Goal: Task Accomplishment & Management: Use online tool/utility

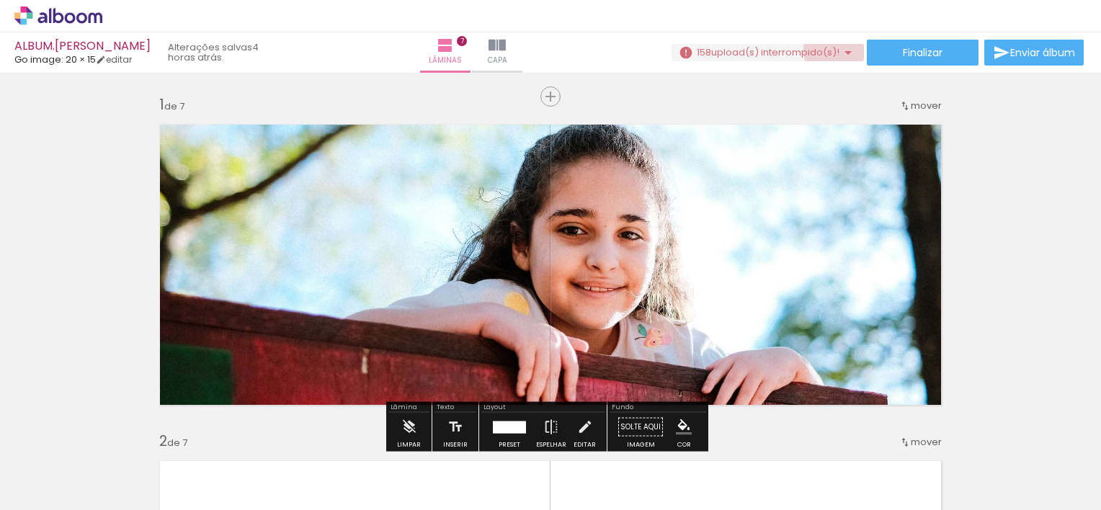
click at [845, 49] on iron-icon at bounding box center [848, 52] width 17 height 17
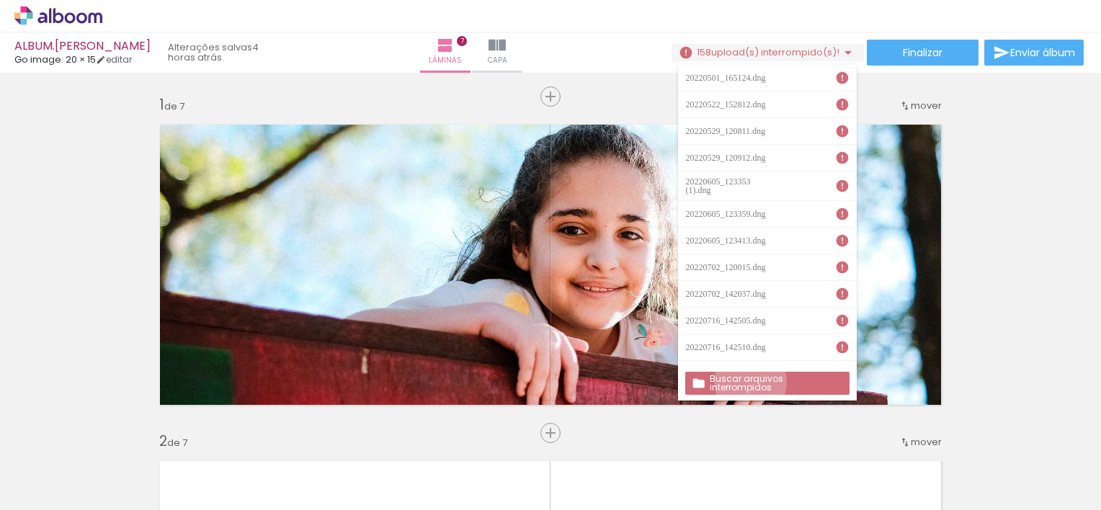
click at [0, 0] on slot "Buscar arquivos interrompidos" at bounding box center [0, 0] width 0 height 0
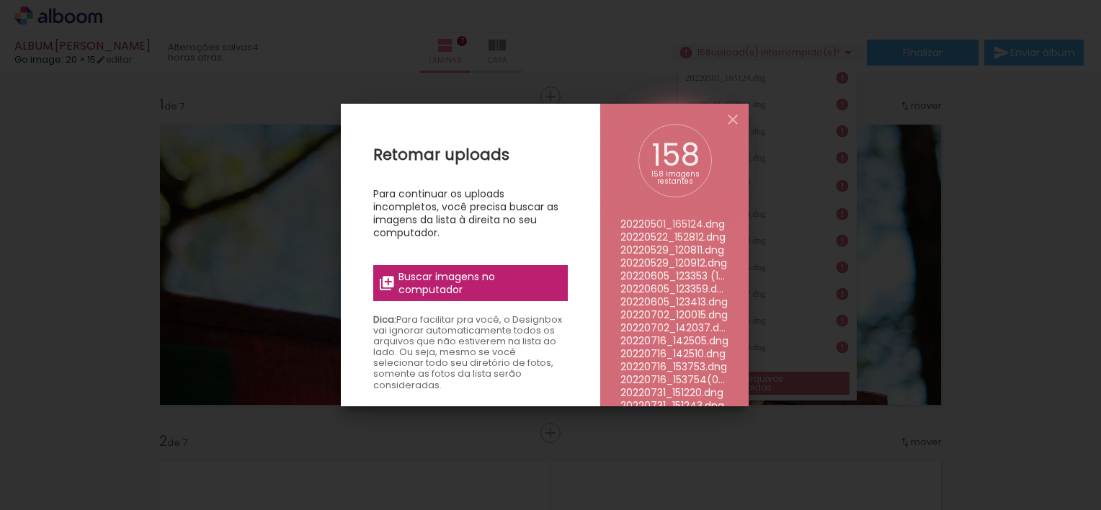
click at [453, 268] on label "Buscar imagens no computador" at bounding box center [470, 283] width 195 height 36
click at [0, 0] on input "file" at bounding box center [0, 0] width 0 height 0
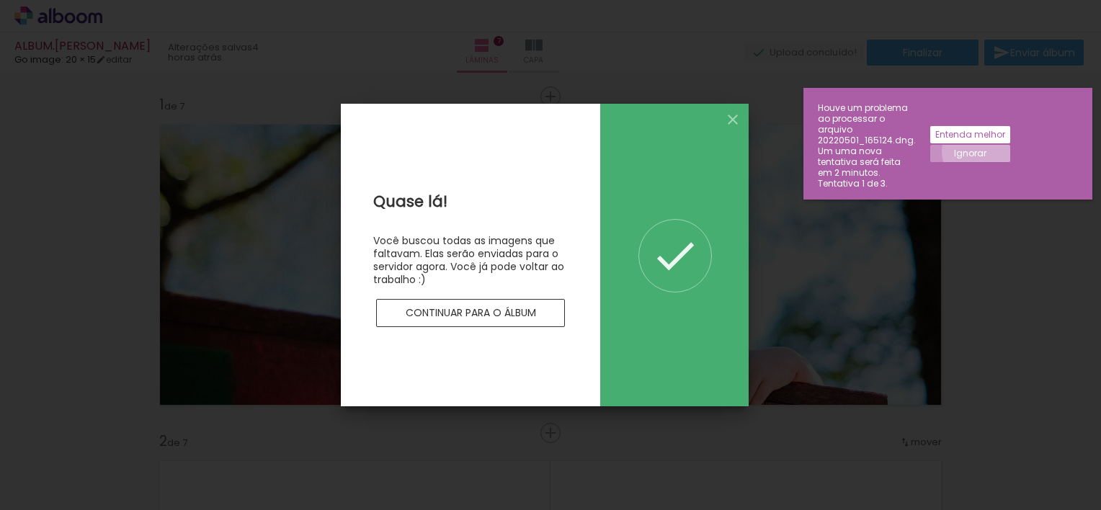
click at [0, 0] on slot "Ignorar" at bounding box center [0, 0] width 0 height 0
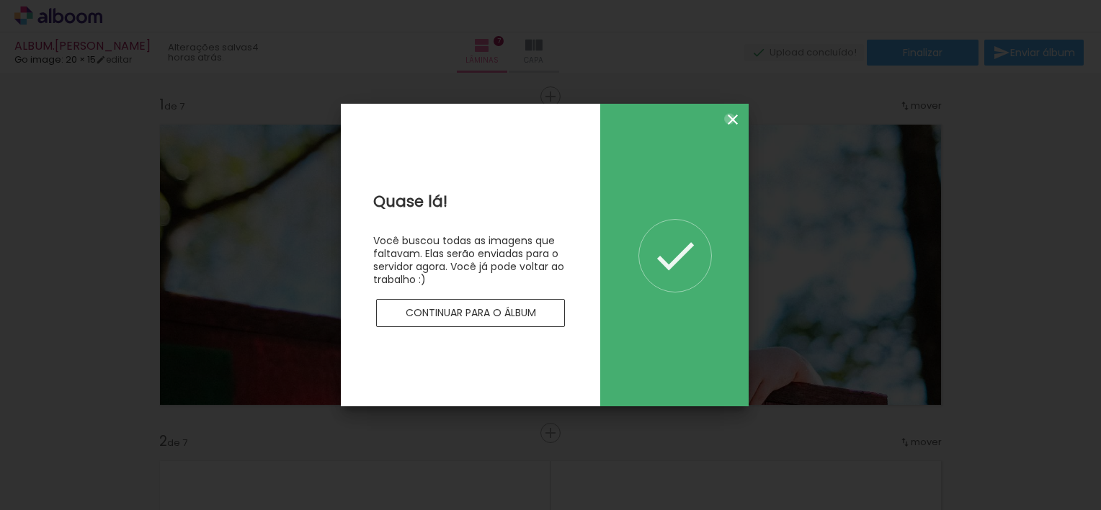
click at [730, 119] on iron-icon at bounding box center [732, 119] width 17 height 17
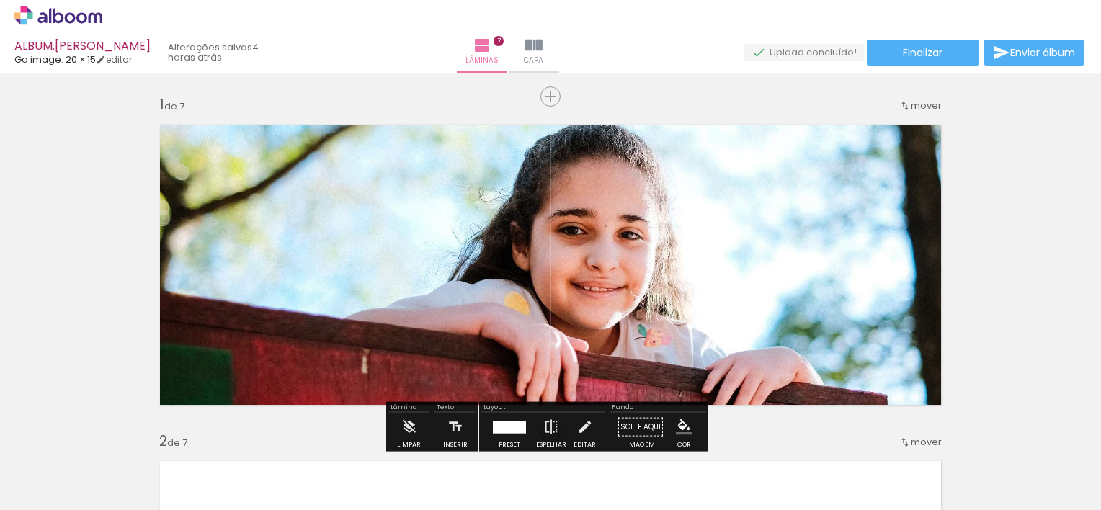
scroll to position [0, 1793]
